Goal: Task Accomplishment & Management: Manage account settings

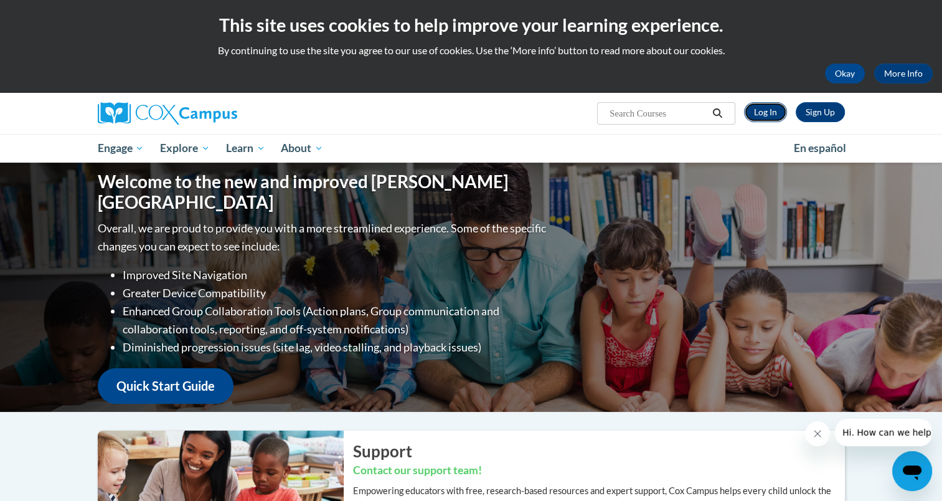
click at [769, 112] on link "Log In" at bounding box center [765, 112] width 43 height 20
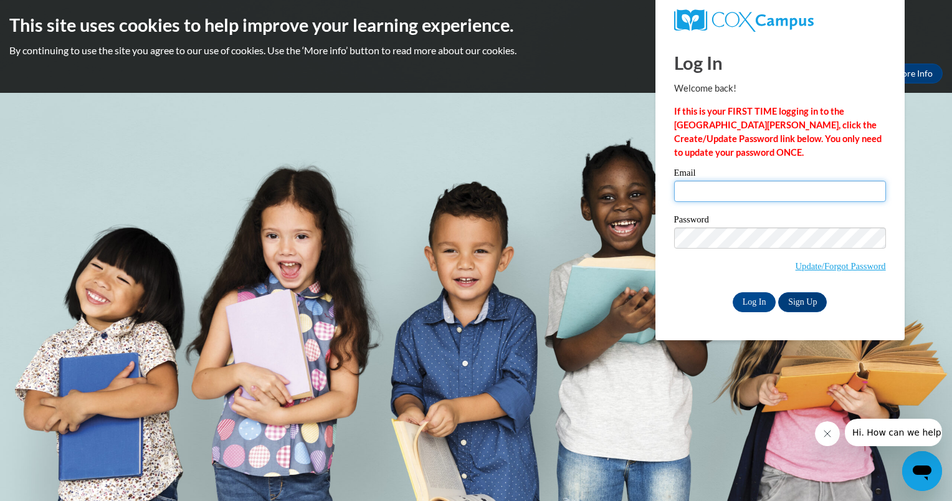
click at [750, 182] on input "Email" at bounding box center [780, 191] width 212 height 21
type input "[EMAIL_ADDRESS][DOMAIN_NAME]"
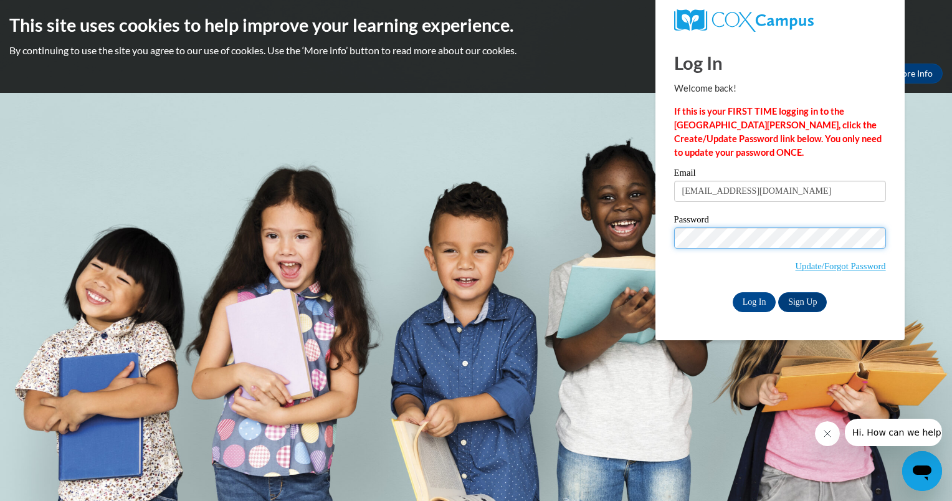
click at [643, 252] on body "This site uses cookies to help improve your learning experience. By continuing …" at bounding box center [476, 250] width 952 height 501
click at [664, 279] on div "Please enter your email! Please enter your password! Email mcandy@cub.uca.edu P…" at bounding box center [779, 239] width 230 height 143
click at [849, 267] on link "Update/Forgot Password" at bounding box center [840, 266] width 90 height 10
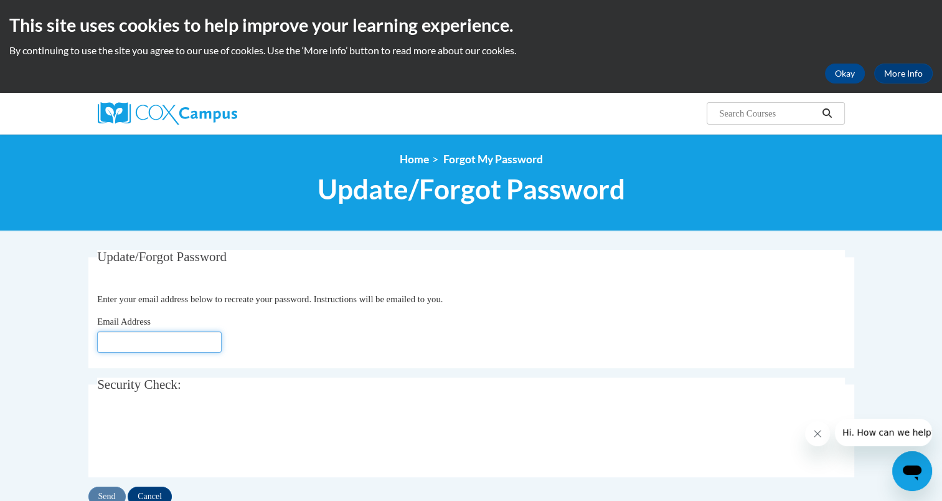
click at [186, 343] on input "Email Address" at bounding box center [159, 341] width 125 height 21
type input "[EMAIL_ADDRESS][DOMAIN_NAME]"
click at [103, 494] on input "Send" at bounding box center [106, 496] width 37 height 20
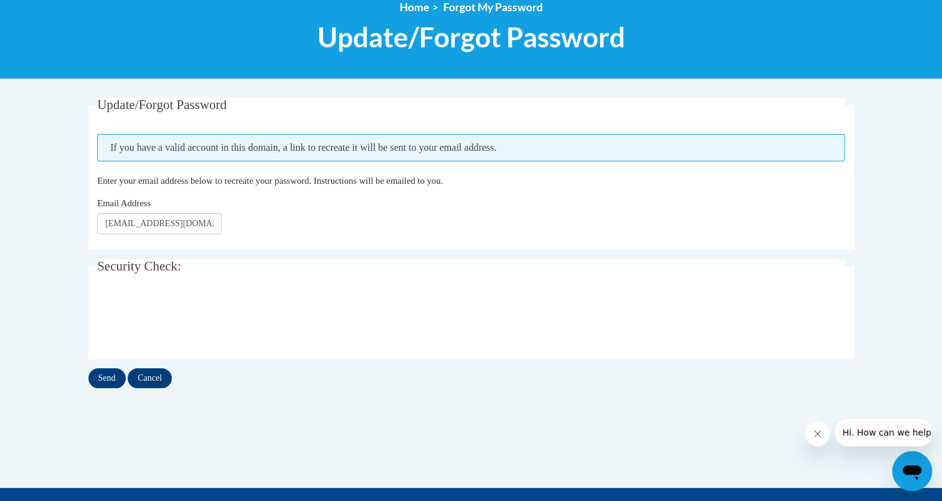
scroll to position [249, 0]
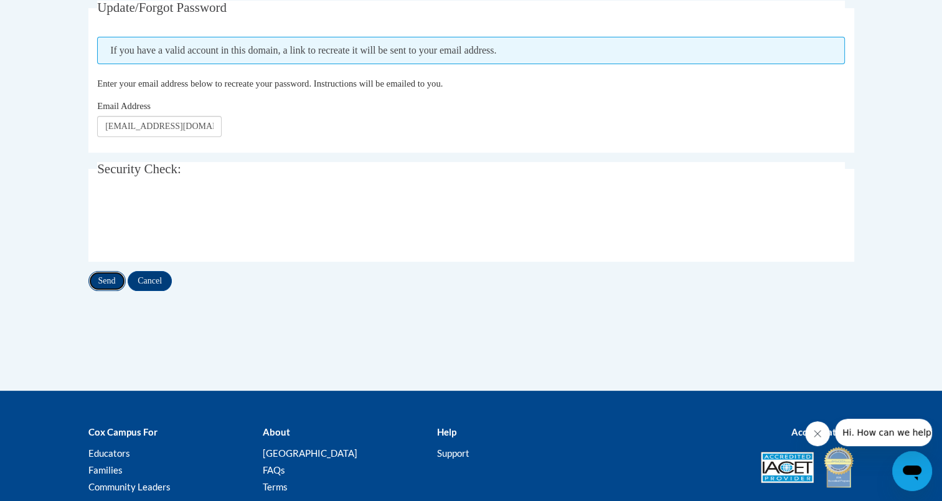
click at [115, 281] on input "Send" at bounding box center [106, 281] width 37 height 20
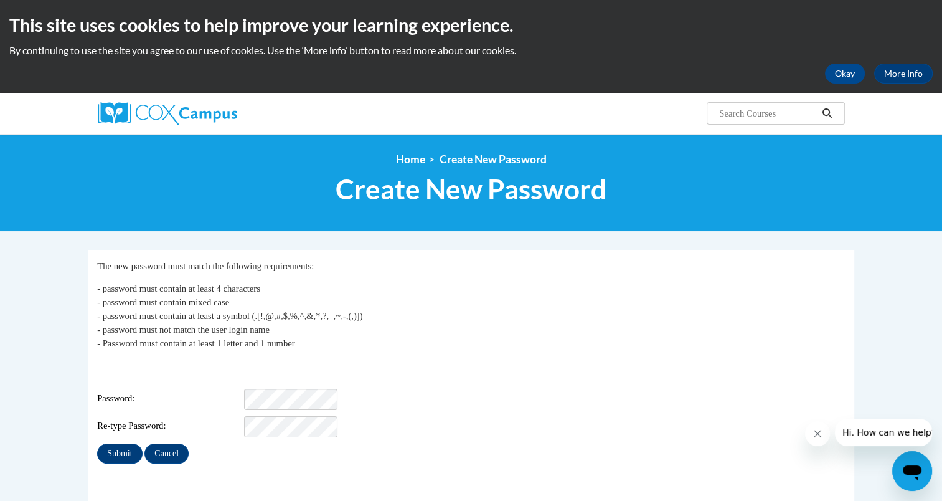
click at [61, 357] on body "This site uses cookies to help improve your learning experience. By continuing …" at bounding box center [471, 407] width 942 height 814
click at [117, 443] on input "Submit" at bounding box center [119, 453] width 45 height 20
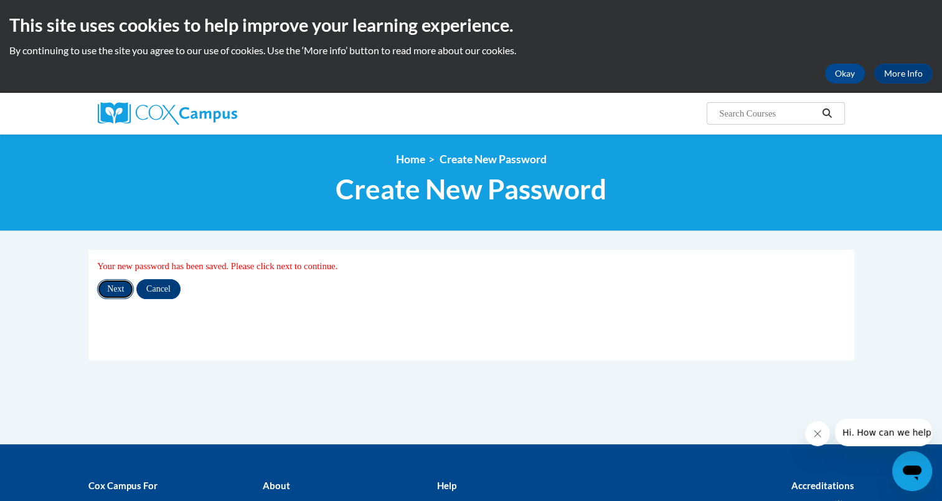
click at [110, 288] on input "Next" at bounding box center [115, 289] width 37 height 20
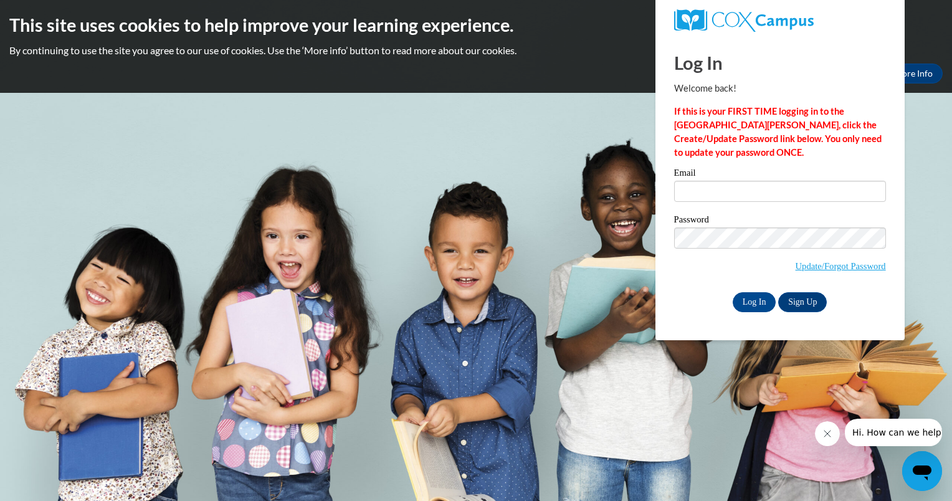
type input "mcandy@cub.uca.edu"
click at [626, 242] on body "This site uses cookies to help improve your learning experience. By continuing …" at bounding box center [476, 250] width 952 height 501
click at [732, 292] on input "Log In" at bounding box center [754, 302] width 44 height 20
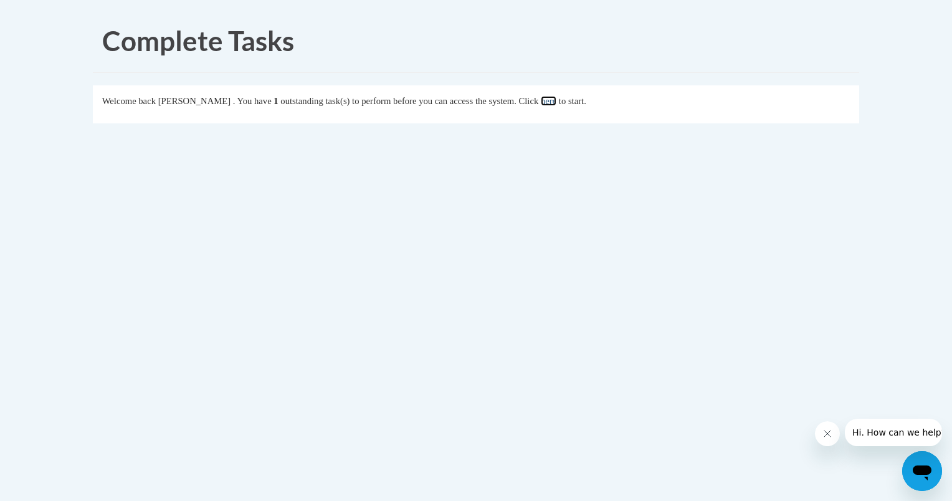
click at [556, 100] on link "here" at bounding box center [549, 101] width 16 height 10
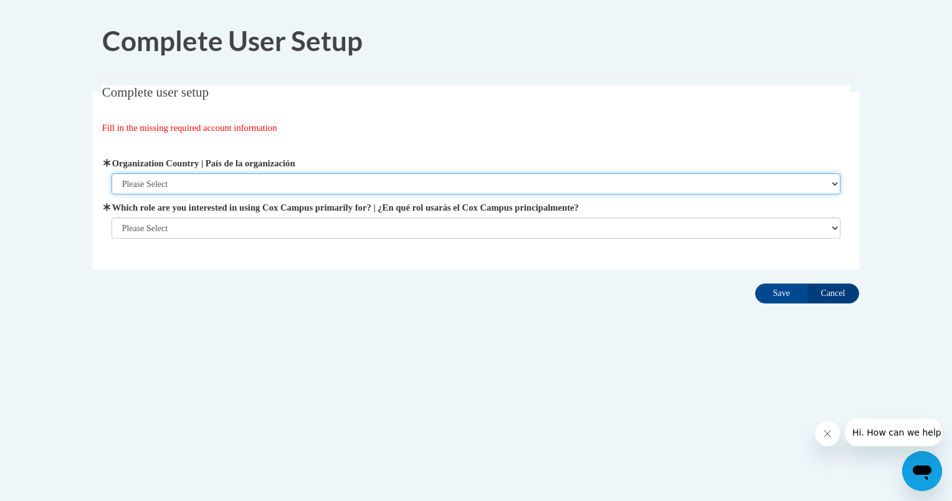
click at [315, 187] on select "Please Select United States | Estados Unidos Outside of the United States | Fue…" at bounding box center [475, 183] width 729 height 21
select select "ad49bcad-a171-4b2e-b99c-48b446064914"
click at [111, 173] on select "Please Select United States | Estados Unidos Outside of the United States | Fue…" at bounding box center [475, 183] width 729 height 21
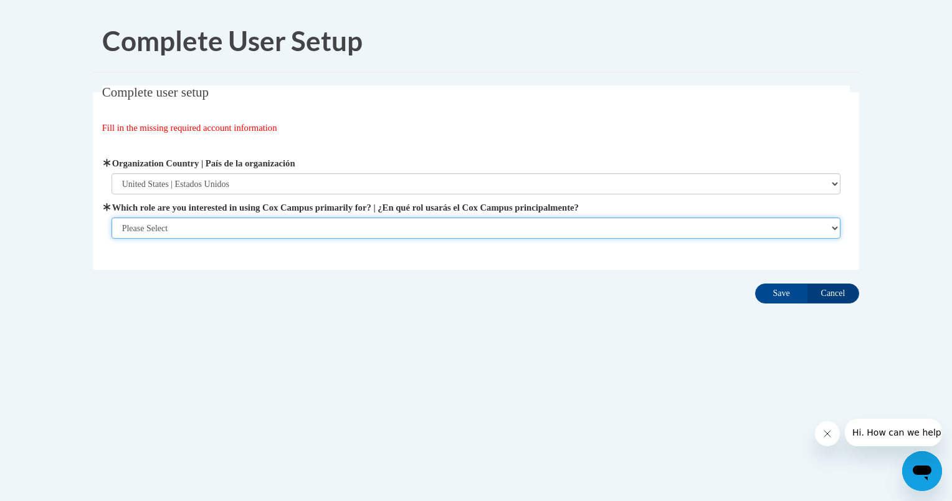
click at [270, 229] on select "Please Select College/University | Colegio/Universidad Community/Nonprofit Part…" at bounding box center [475, 227] width 729 height 21
select select "fbf2d438-af2f-41f8-98f1-81c410e29de3"
click at [111, 239] on select "Please Select College/University | Colegio/Universidad Community/Nonprofit Part…" at bounding box center [475, 227] width 729 height 21
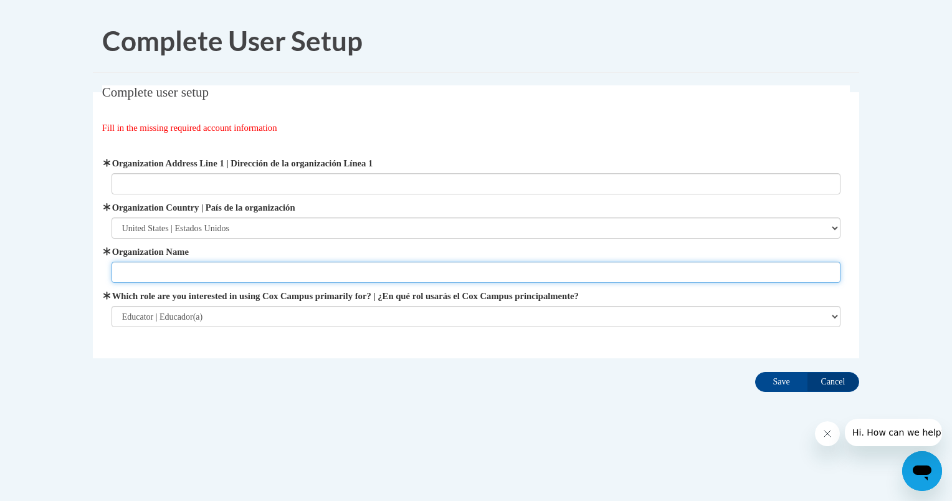
click at [254, 273] on input "Organization Name" at bounding box center [475, 272] width 729 height 21
type input "ND DOCR"
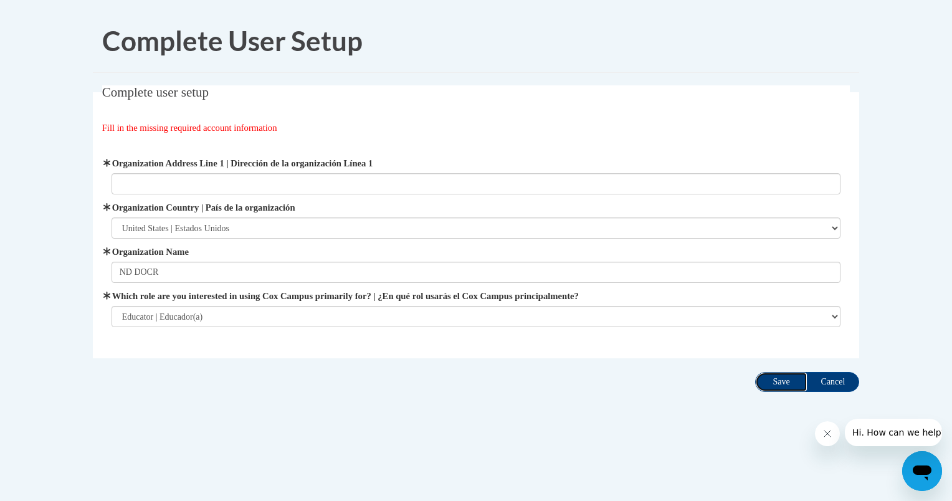
click at [777, 380] on input "Save" at bounding box center [781, 382] width 52 height 20
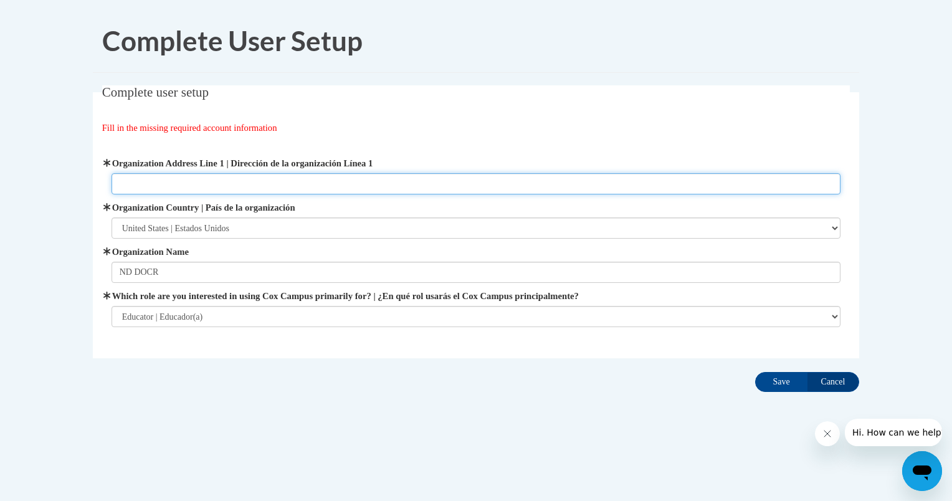
click at [268, 179] on input "Organization Address Line 1 | Dirección de la organización Línea 1" at bounding box center [475, 183] width 729 height 21
click at [268, 180] on input "Organization Address Line 1 | Dirección de la organización Línea 1" at bounding box center [475, 183] width 729 height 21
type input "3100 Railroad Avenue, Bismarck, ND"
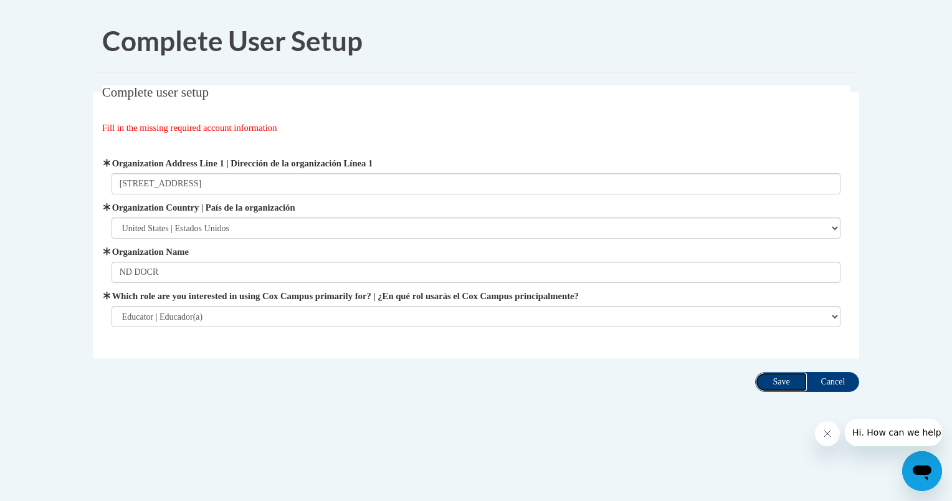
click at [774, 379] on input "Save" at bounding box center [781, 382] width 52 height 20
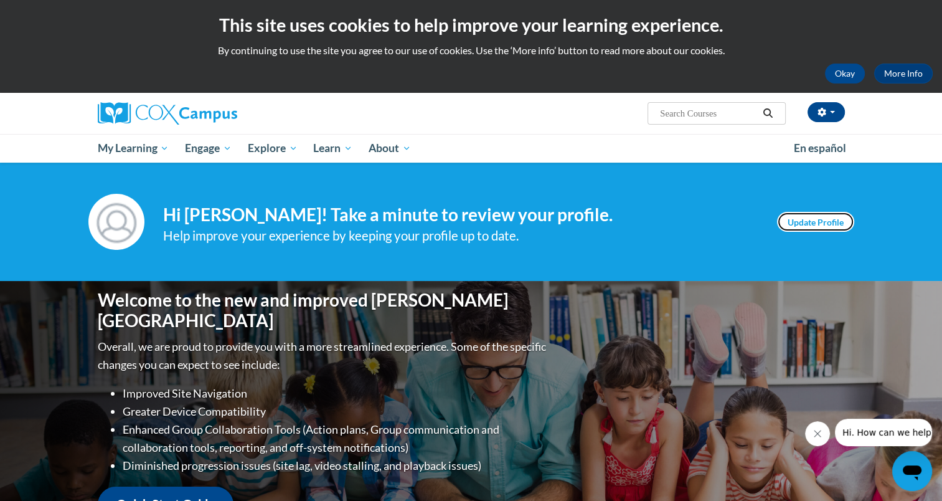
click at [801, 221] on link "Update Profile" at bounding box center [815, 222] width 77 height 20
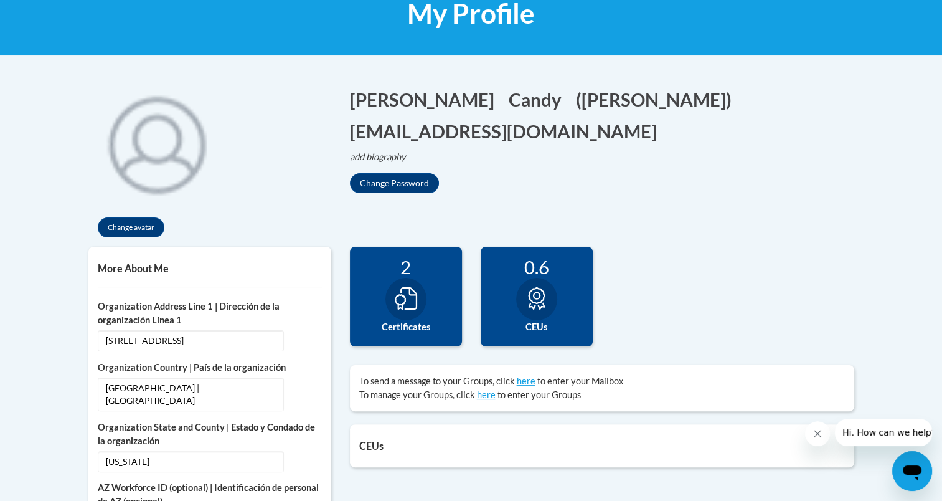
scroll to position [374, 0]
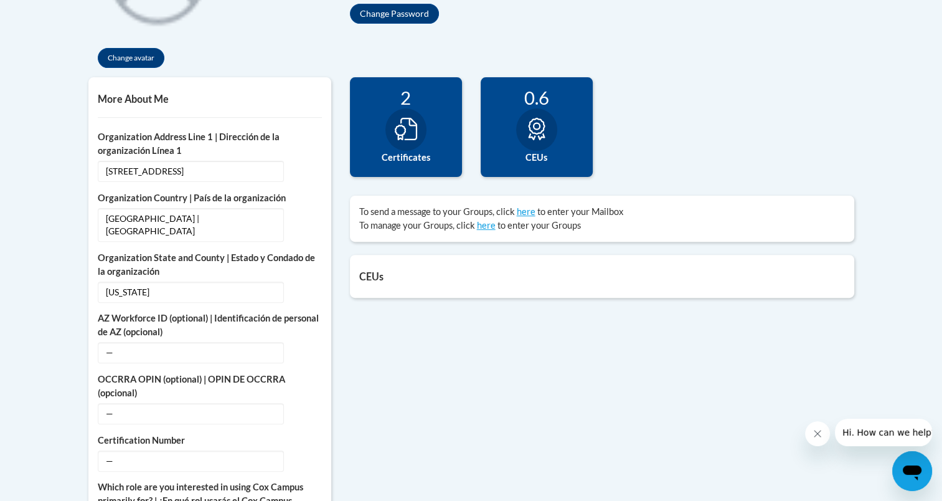
click at [407, 122] on icon at bounding box center [406, 129] width 22 height 22
click at [411, 97] on div "2" at bounding box center [405, 98] width 93 height 22
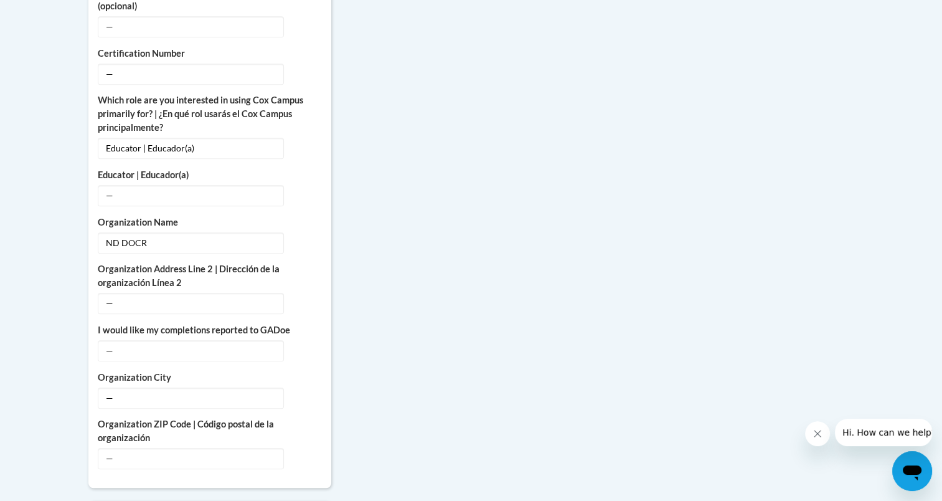
scroll to position [324, 0]
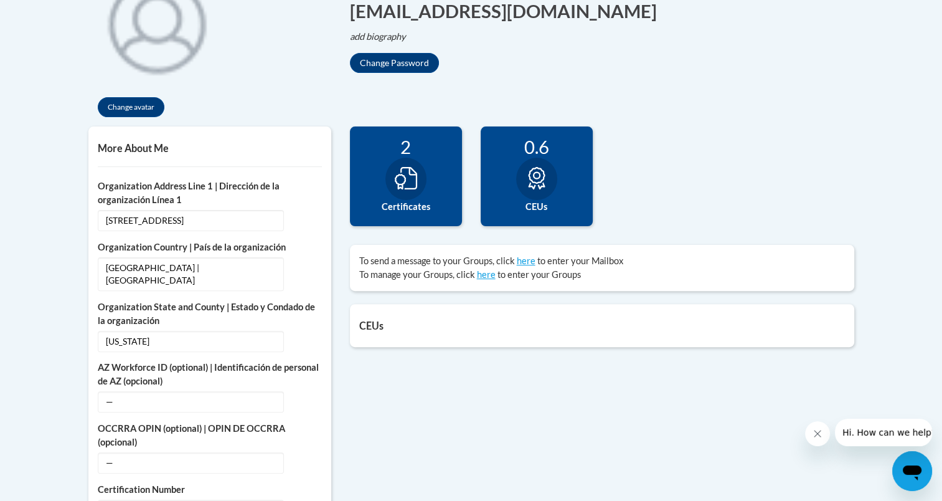
click at [539, 182] on icon at bounding box center [536, 178] width 17 height 22
click at [407, 192] on div at bounding box center [405, 179] width 41 height 42
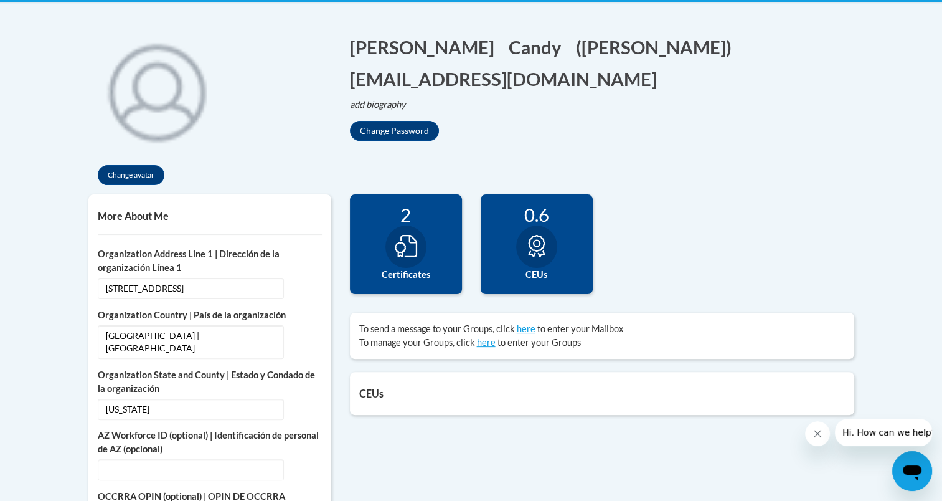
scroll to position [0, 0]
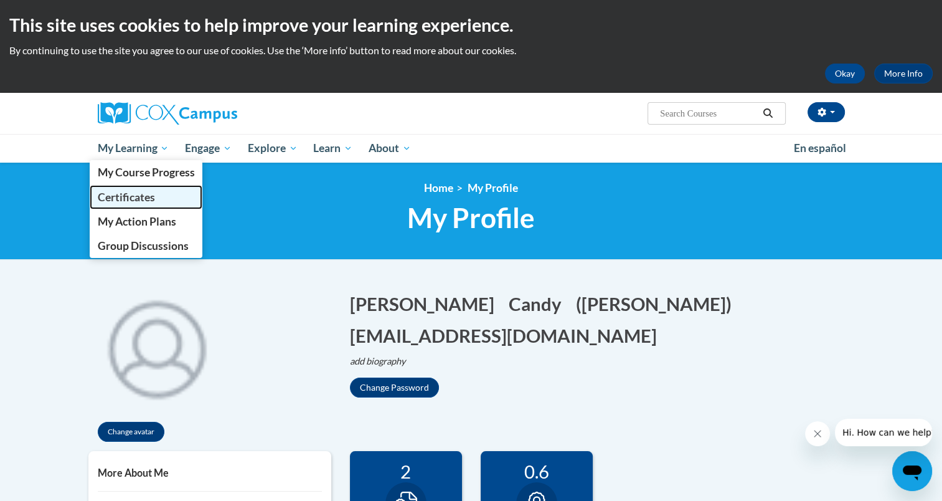
click at [126, 199] on span "Certificates" at bounding box center [125, 197] width 57 height 13
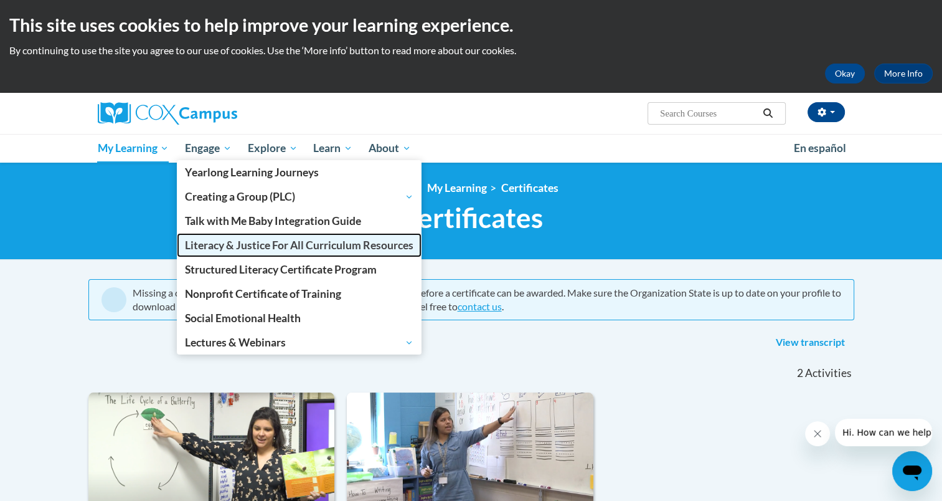
click at [323, 241] on span "Literacy & Justice For All Curriculum Resources" at bounding box center [299, 245] width 229 height 13
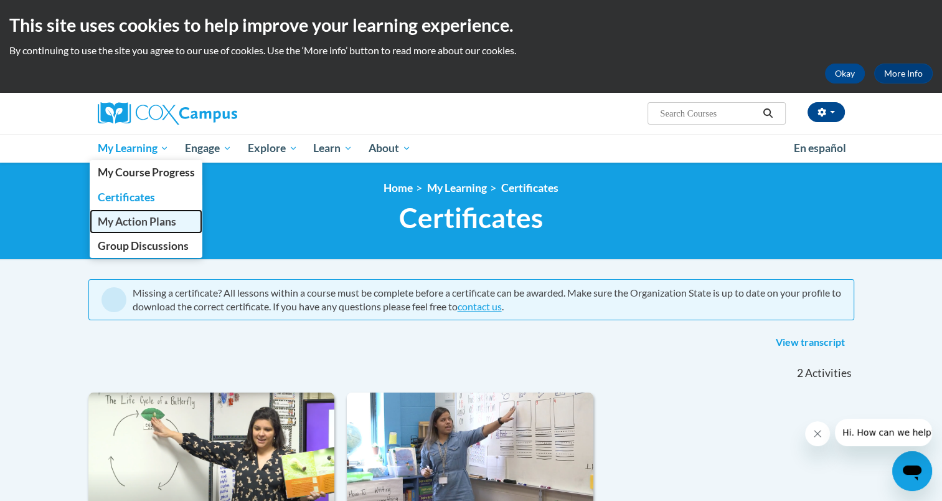
click at [149, 222] on span "My Action Plans" at bounding box center [136, 221] width 78 height 13
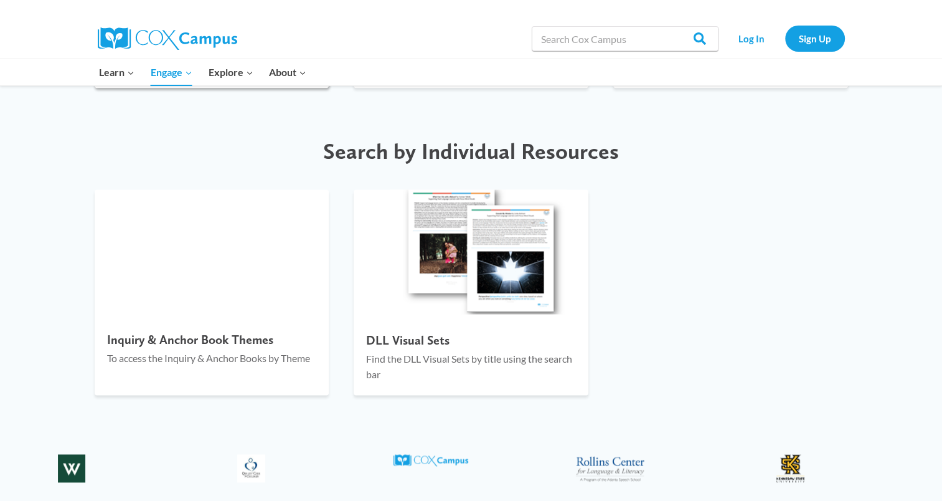
scroll to position [1806, 0]
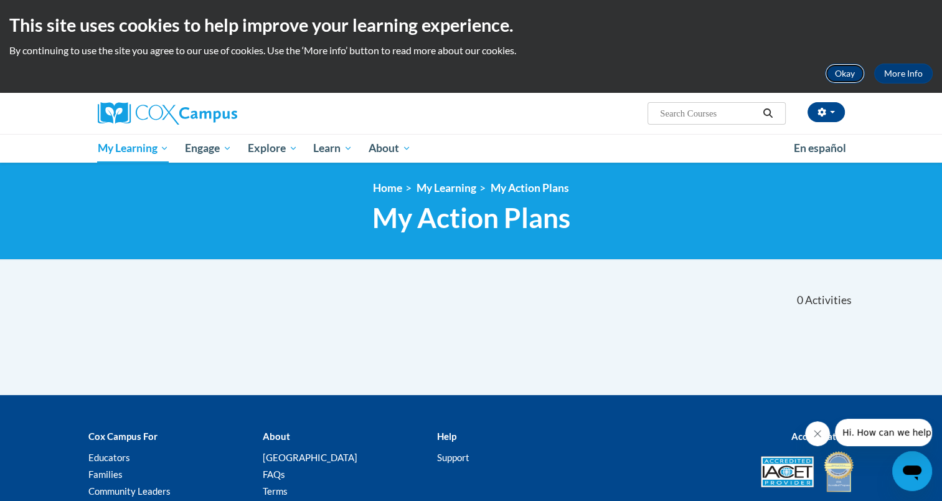
click at [844, 72] on button "Okay" at bounding box center [845, 74] width 40 height 20
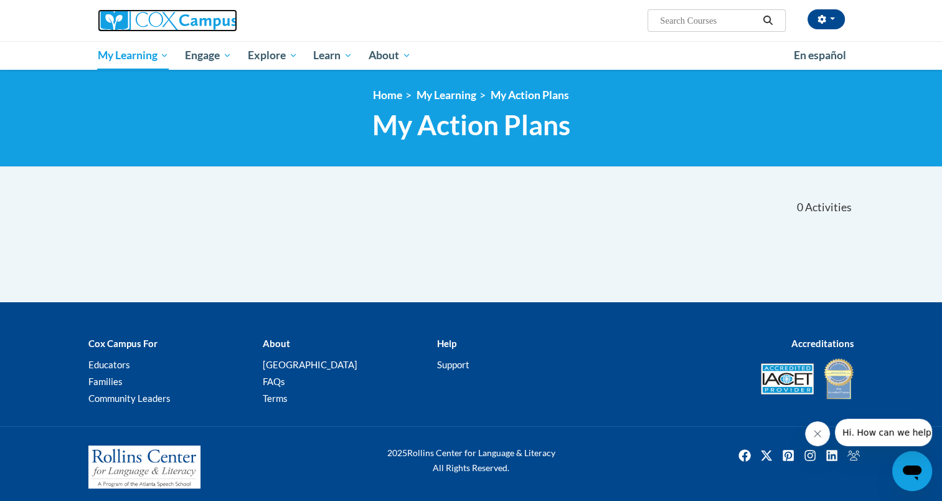
click at [199, 20] on img at bounding box center [168, 20] width 140 height 22
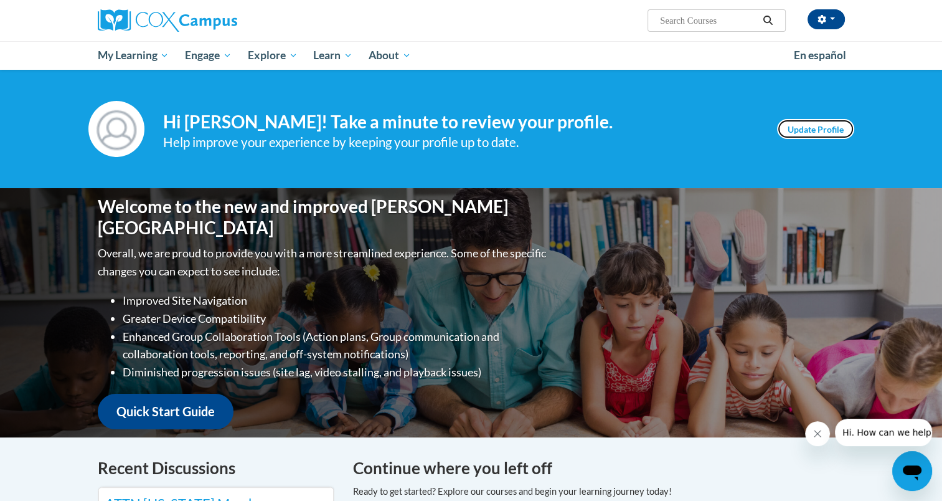
click at [820, 127] on link "Update Profile" at bounding box center [815, 129] width 77 height 20
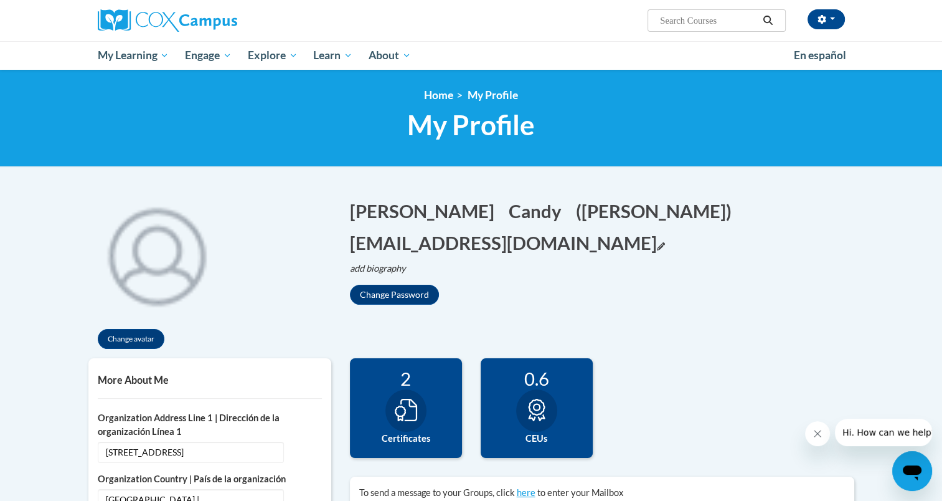
click at [665, 242] on icon "Edit email address" at bounding box center [661, 246] width 8 height 8
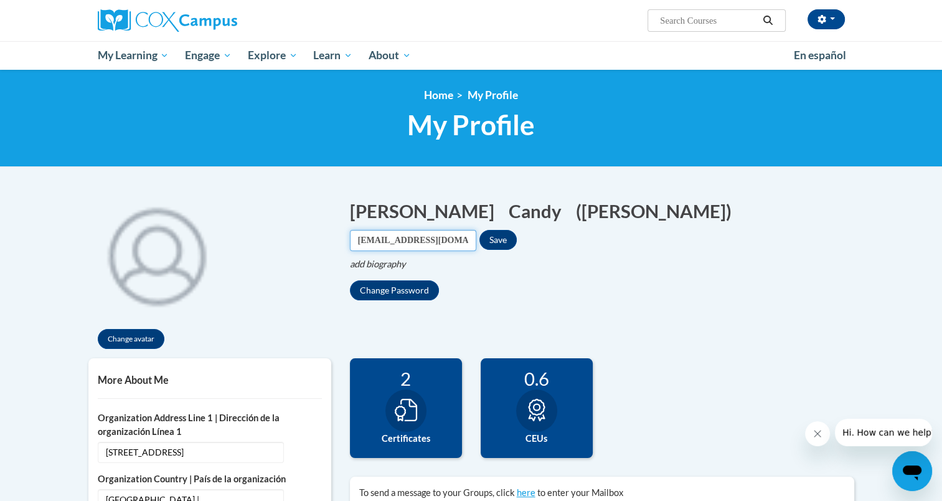
click at [476, 230] on input "mcandy@cub.uca.edu" at bounding box center [413, 240] width 126 height 21
type input "mcandy@nd.gov"
click at [517, 230] on button "Save" at bounding box center [498, 240] width 37 height 20
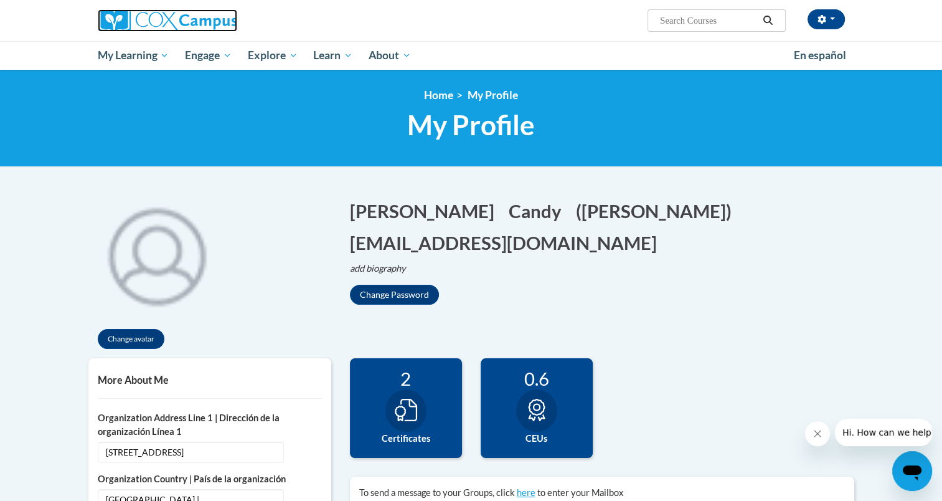
click at [188, 20] on img at bounding box center [168, 20] width 140 height 22
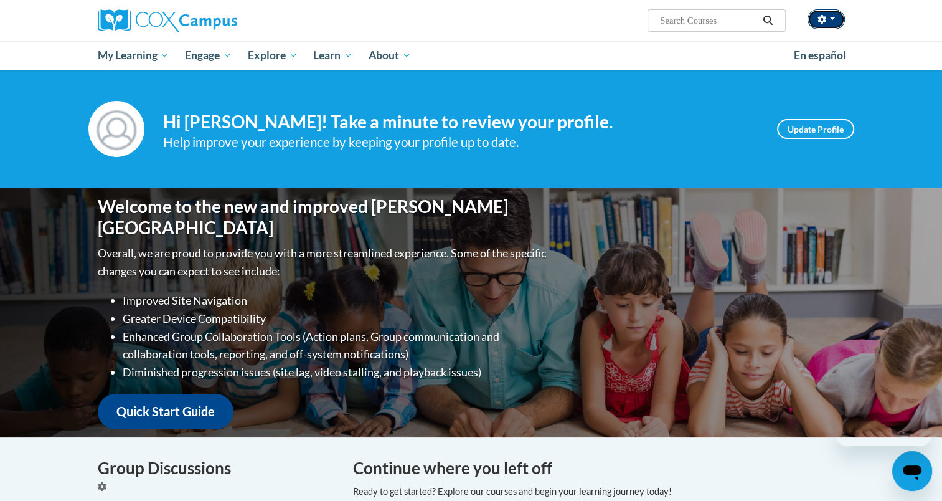
click at [832, 22] on button "button" at bounding box center [826, 19] width 37 height 20
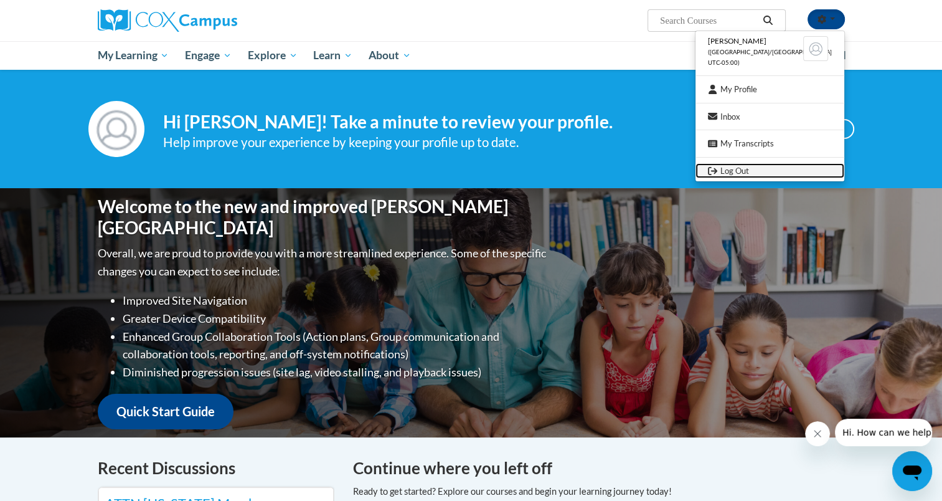
click at [755, 174] on link "Log Out" at bounding box center [770, 171] width 149 height 16
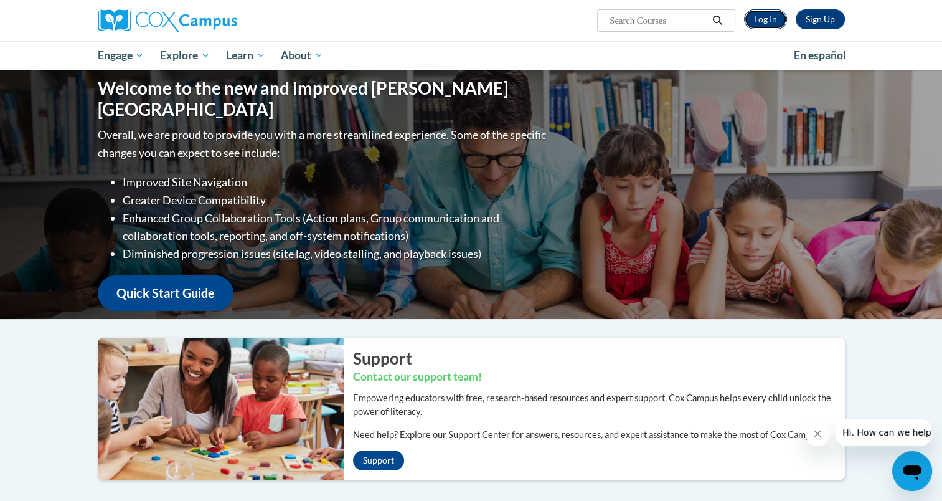
click at [765, 19] on link "Log In" at bounding box center [765, 19] width 43 height 20
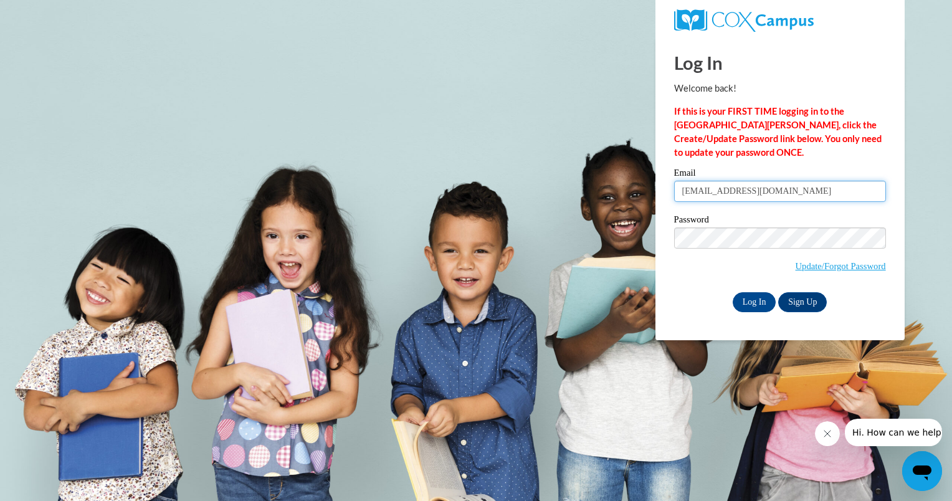
click at [785, 194] on input "[EMAIL_ADDRESS][DOMAIN_NAME]" at bounding box center [780, 191] width 212 height 21
type input "m"
type input "[EMAIL_ADDRESS][DOMAIN_NAME]"
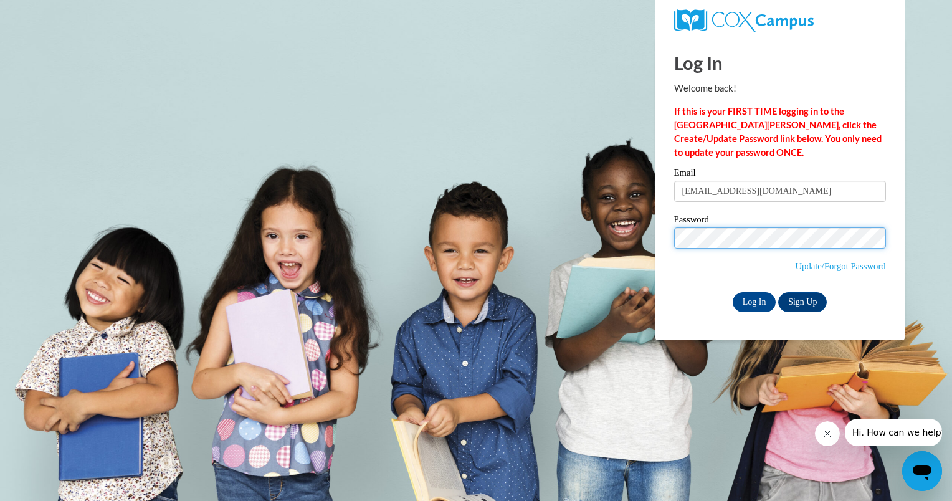
click at [732, 292] on input "Log In" at bounding box center [754, 302] width 44 height 20
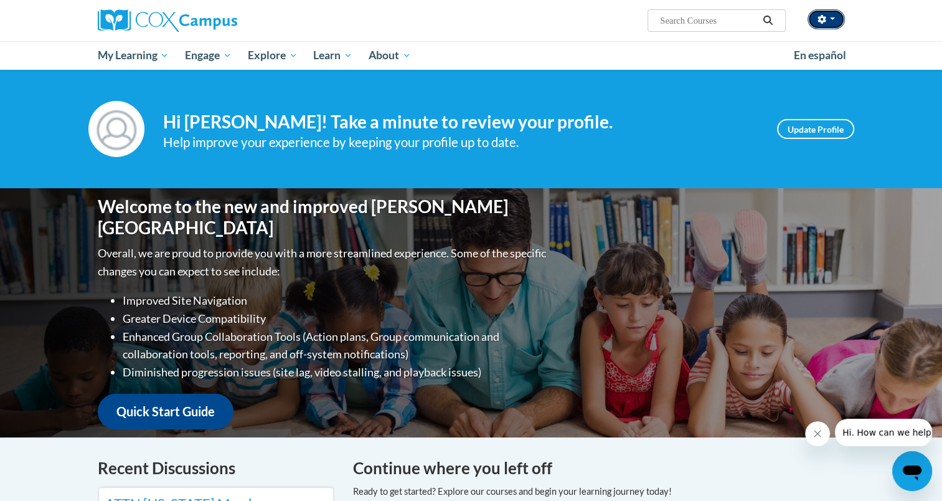
click at [824, 17] on icon "button" at bounding box center [822, 19] width 8 height 9
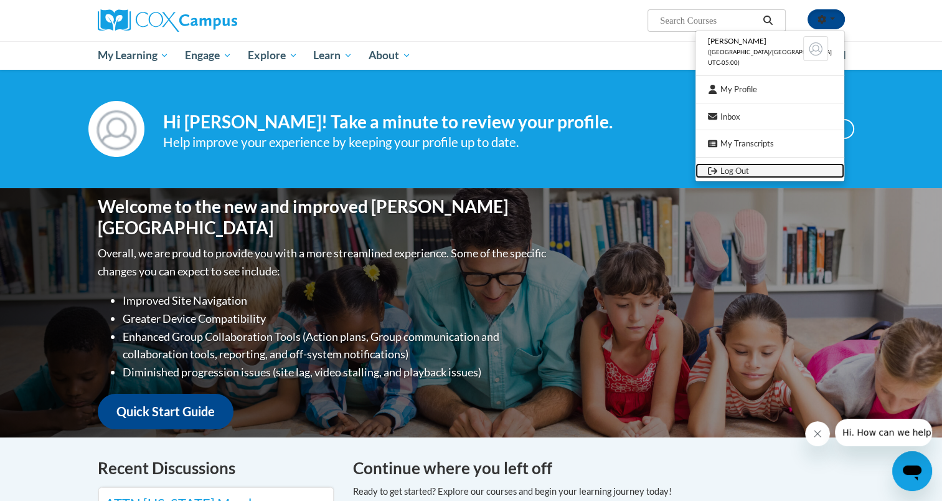
click at [757, 171] on link "Log Out" at bounding box center [770, 171] width 149 height 16
